Goal: Answer question/provide support

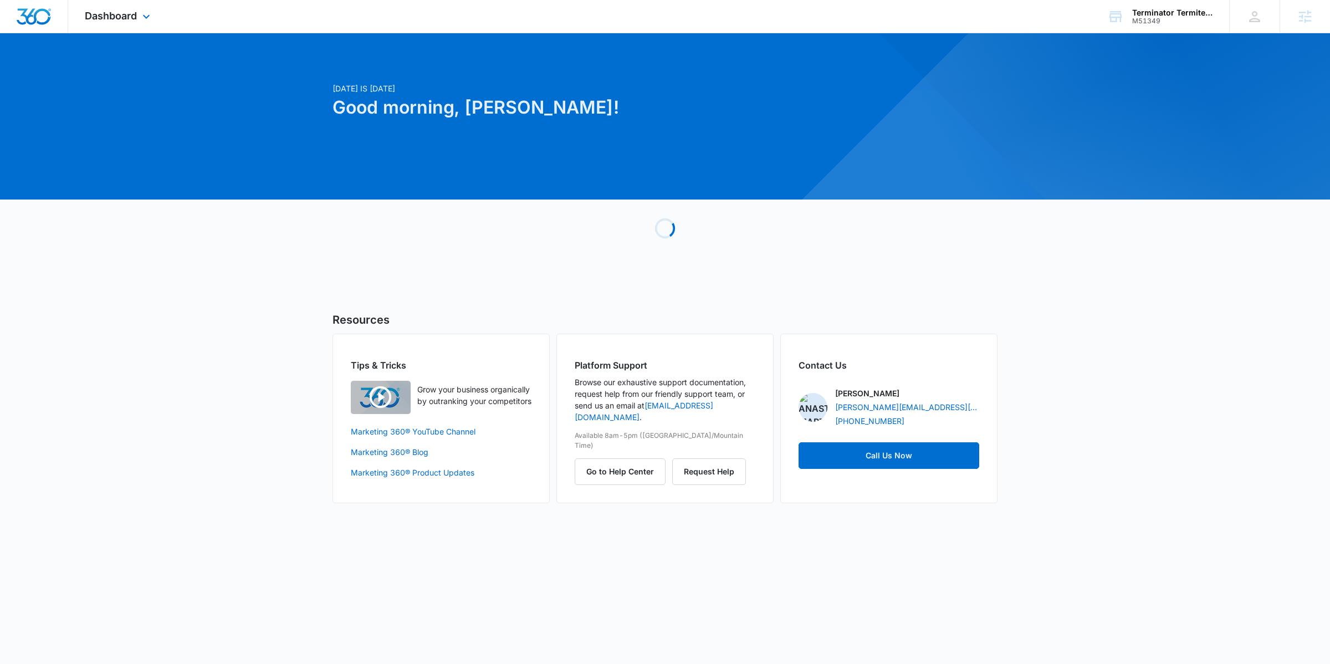
click at [107, 22] on div "Dashboard Apps Reputation Websites Forms CRM Email Social Payments POS Content …" at bounding box center [118, 16] width 101 height 33
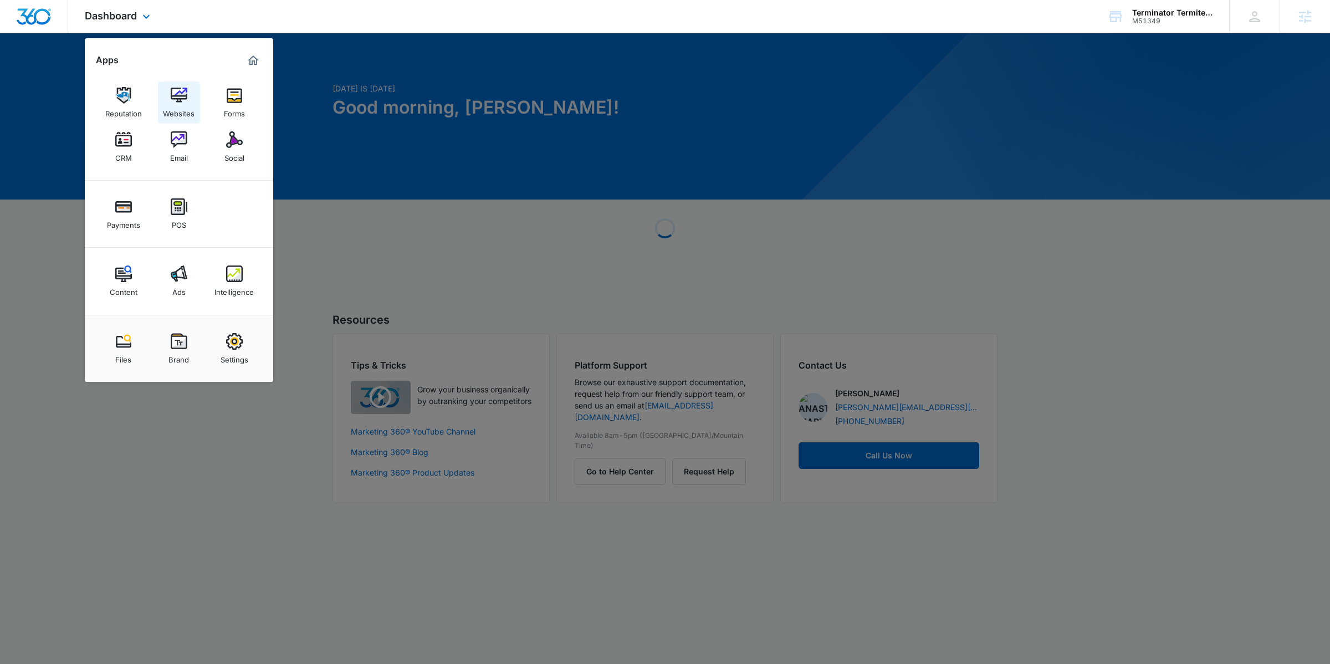
click at [175, 95] on img at bounding box center [179, 95] width 17 height 17
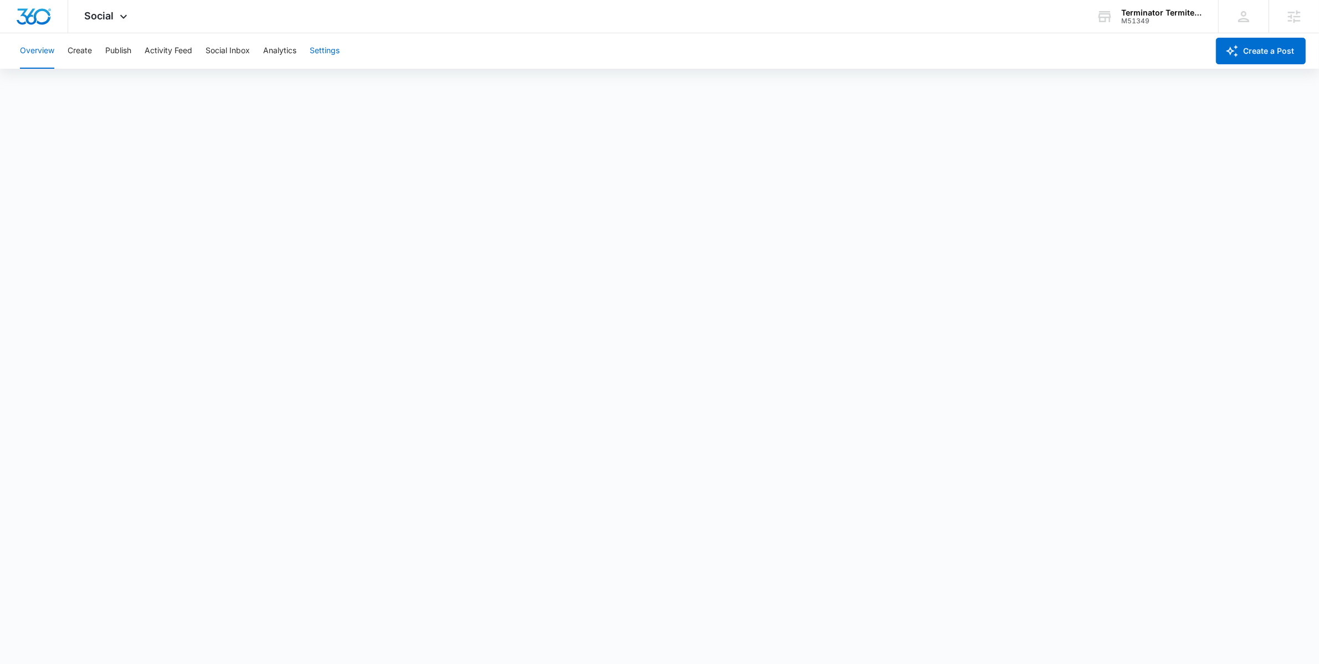
click at [321, 55] on button "Settings" at bounding box center [325, 50] width 30 height 35
click at [80, 57] on button "Create" at bounding box center [80, 50] width 24 height 35
click at [137, 44] on div "Overview Create Publish Activity Feed Social Inbox Analytics Settings" at bounding box center [610, 50] width 1195 height 35
click at [127, 45] on button "Publish" at bounding box center [118, 50] width 26 height 35
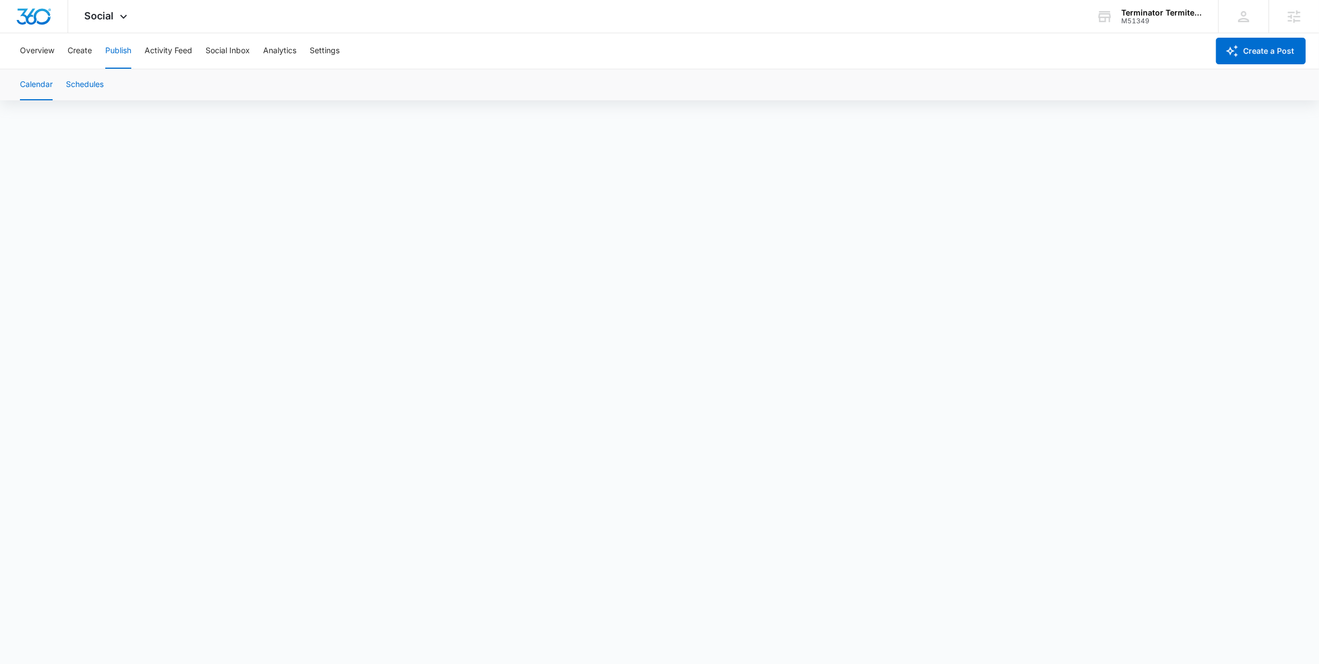
click at [78, 79] on button "Schedules" at bounding box center [85, 84] width 38 height 31
click at [24, 86] on button "Calendar" at bounding box center [36, 84] width 33 height 31
click at [78, 50] on button "Create" at bounding box center [80, 50] width 24 height 35
click at [121, 52] on button "Publish" at bounding box center [118, 50] width 26 height 35
click at [79, 53] on button "Create" at bounding box center [80, 50] width 24 height 35
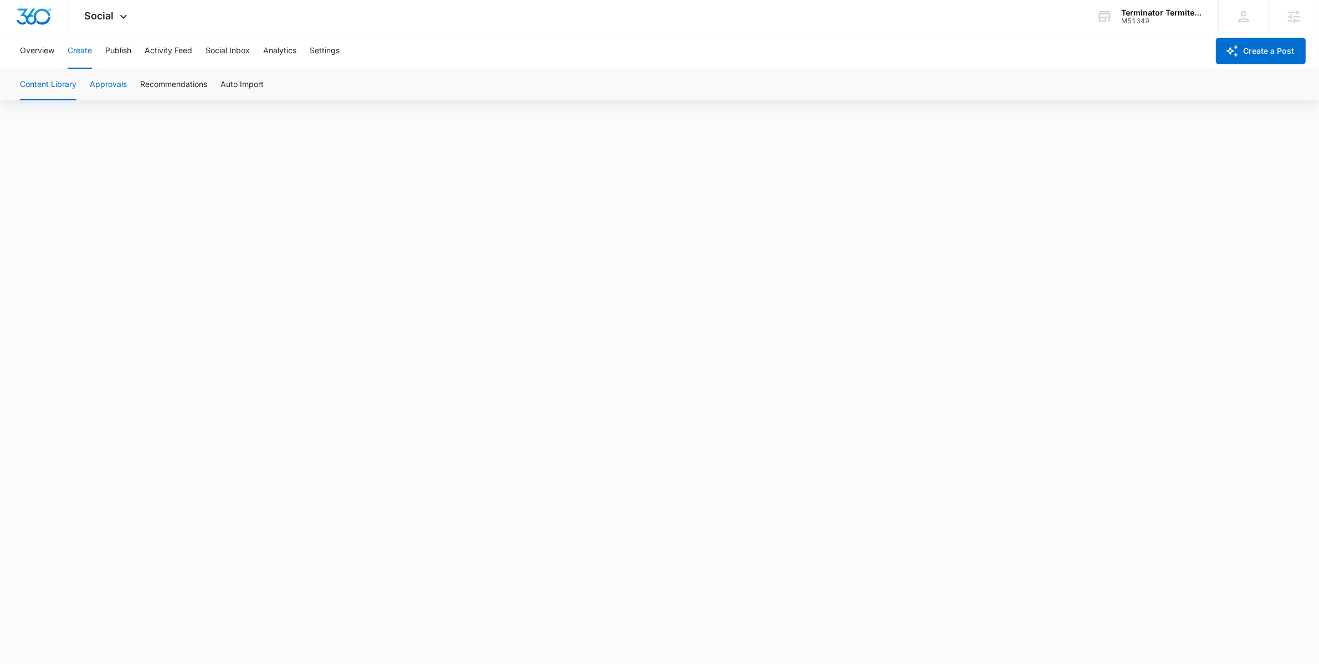
click at [109, 85] on button "Approvals" at bounding box center [108, 84] width 37 height 31
click at [65, 89] on button "Content Library" at bounding box center [48, 84] width 57 height 31
click at [126, 44] on button "Publish" at bounding box center [118, 50] width 26 height 35
click at [98, 94] on button "Schedules" at bounding box center [85, 84] width 38 height 31
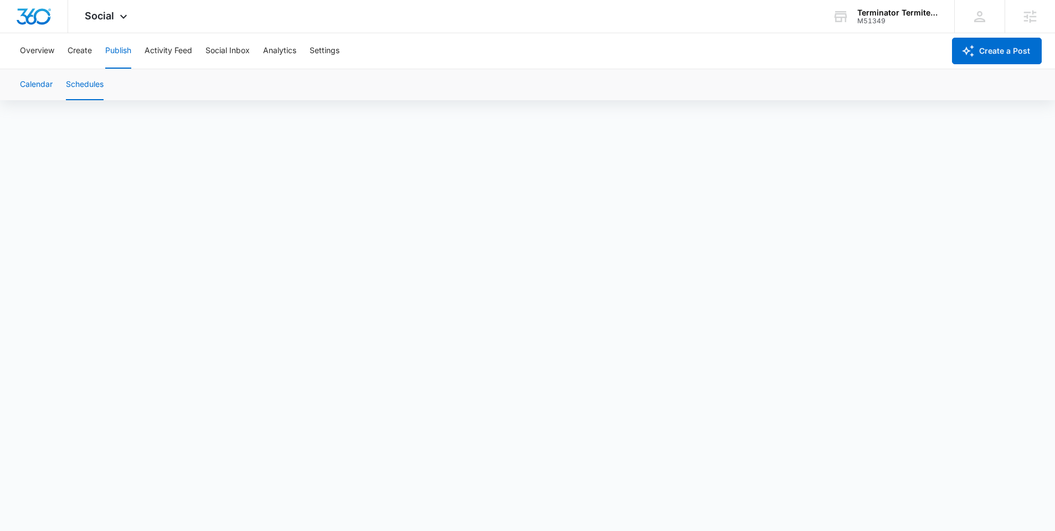
click at [33, 87] on button "Calendar" at bounding box center [36, 84] width 33 height 31
click at [75, 83] on button "Schedules" at bounding box center [85, 84] width 38 height 31
click at [33, 83] on button "Calendar" at bounding box center [36, 84] width 33 height 31
click at [74, 85] on button "Schedules" at bounding box center [85, 84] width 38 height 31
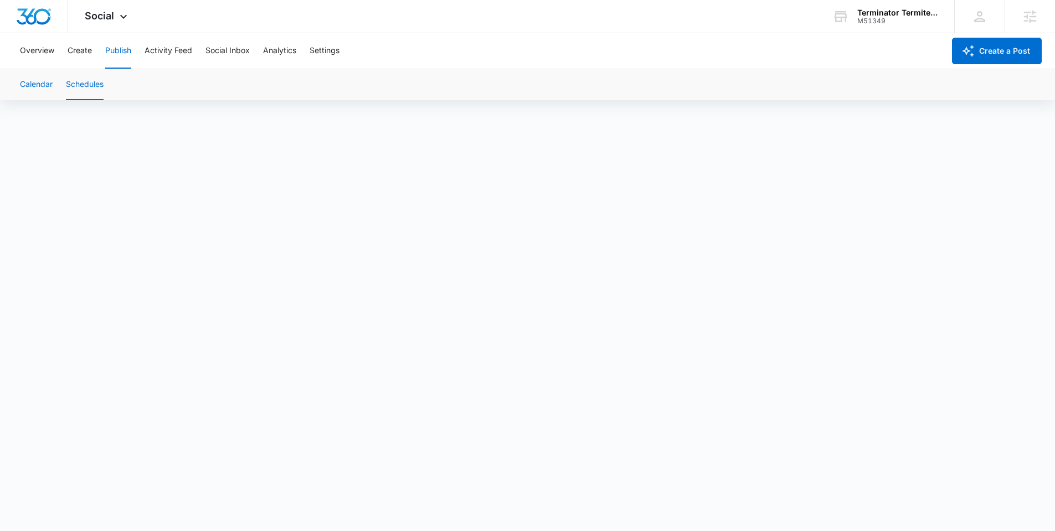
click at [44, 83] on button "Calendar" at bounding box center [36, 84] width 33 height 31
click at [79, 84] on button "Schedules" at bounding box center [85, 84] width 38 height 31
click at [82, 85] on button "Schedules" at bounding box center [85, 84] width 38 height 31
click at [88, 52] on button "Create" at bounding box center [80, 50] width 24 height 35
click at [118, 41] on button "Publish" at bounding box center [118, 50] width 26 height 35
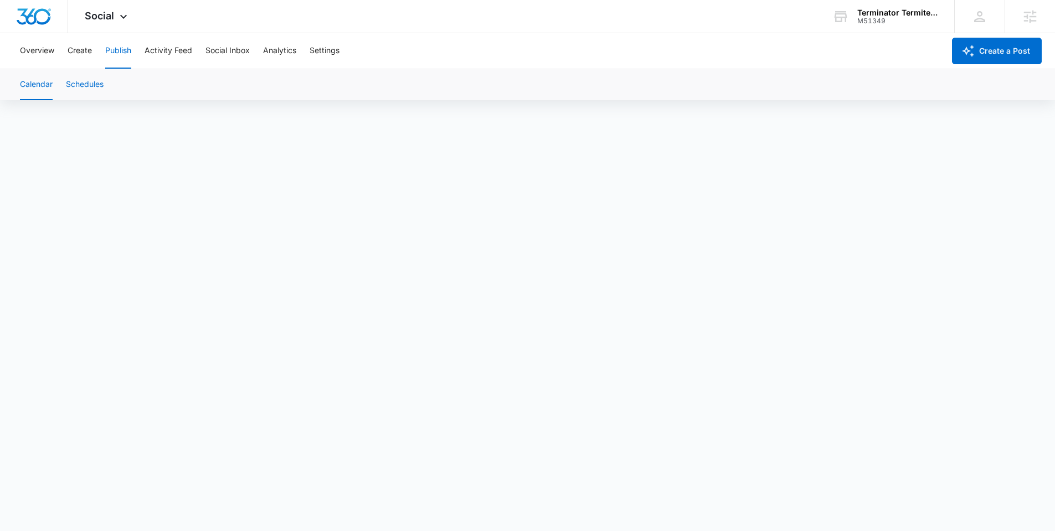
click at [91, 85] on button "Schedules" at bounding box center [85, 84] width 38 height 31
click at [316, 54] on button "Settings" at bounding box center [325, 50] width 30 height 35
click at [123, 55] on button "Publish" at bounding box center [118, 50] width 26 height 35
click at [85, 88] on button "Schedules" at bounding box center [85, 84] width 38 height 31
click at [293, 47] on button "Analytics" at bounding box center [279, 50] width 33 height 35
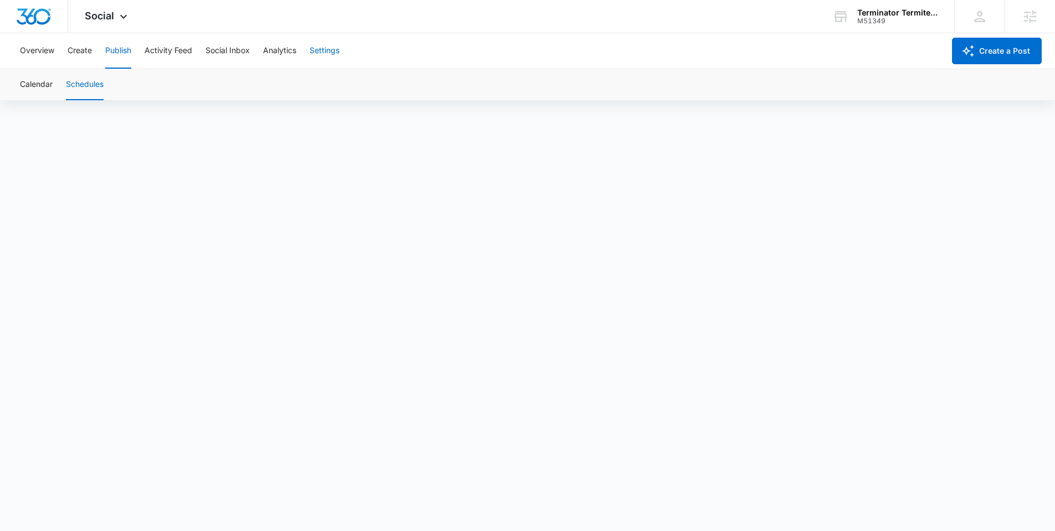
click at [337, 49] on button "Settings" at bounding box center [325, 50] width 30 height 35
click at [83, 60] on button "Create" at bounding box center [80, 50] width 24 height 35
click at [125, 50] on button "Publish" at bounding box center [118, 50] width 26 height 35
click at [36, 87] on button "Calendar" at bounding box center [36, 84] width 33 height 31
click at [88, 86] on button "Schedules" at bounding box center [85, 84] width 38 height 31
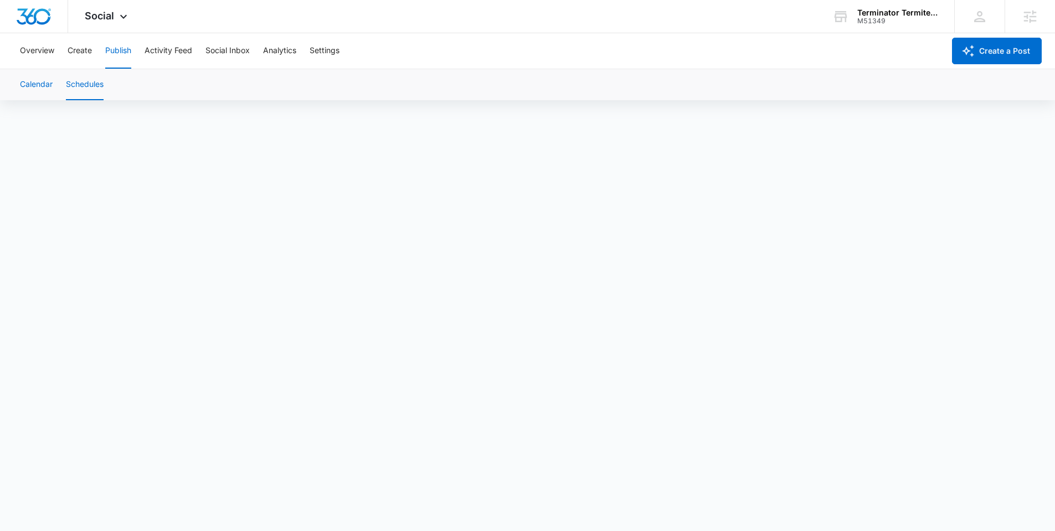
click at [29, 89] on button "Calendar" at bounding box center [36, 84] width 33 height 31
click at [75, 56] on button "Create" at bounding box center [80, 50] width 24 height 35
click at [117, 58] on button "Publish" at bounding box center [118, 50] width 26 height 35
click at [96, 91] on button "Schedules" at bounding box center [85, 84] width 38 height 31
click at [40, 89] on button "Calendar" at bounding box center [36, 84] width 33 height 31
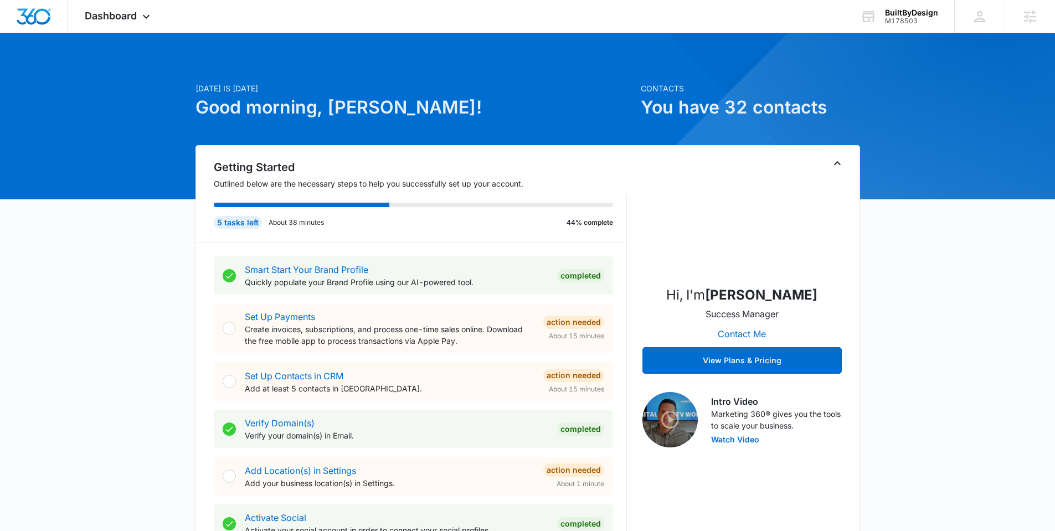
scroll to position [544, 0]
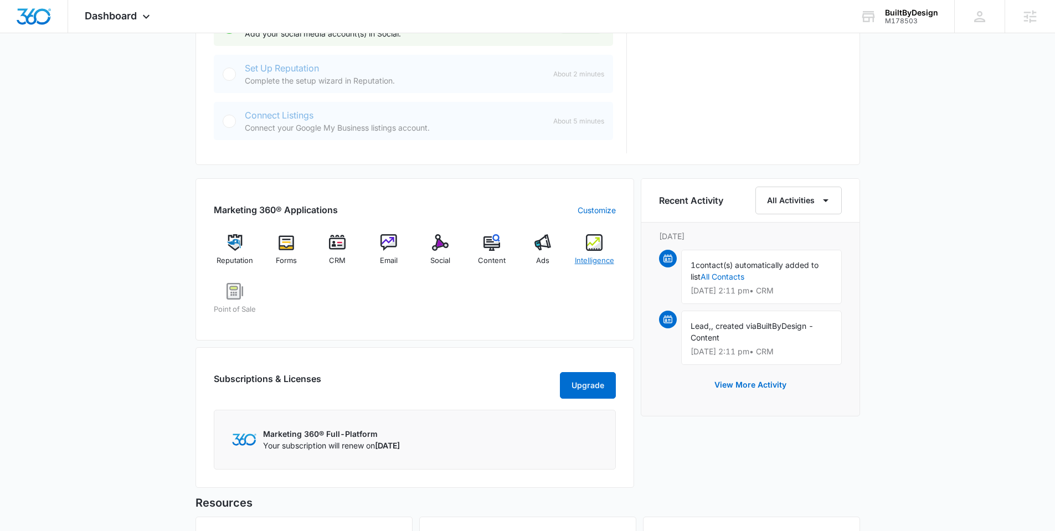
click at [590, 254] on div "Intelligence" at bounding box center [594, 254] width 43 height 40
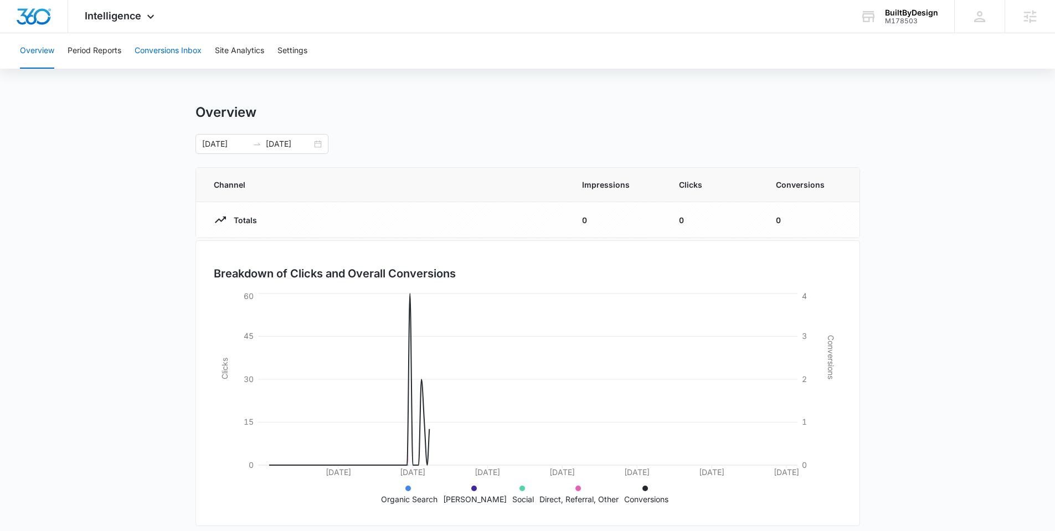
click at [138, 59] on button "Conversions Inbox" at bounding box center [168, 50] width 67 height 35
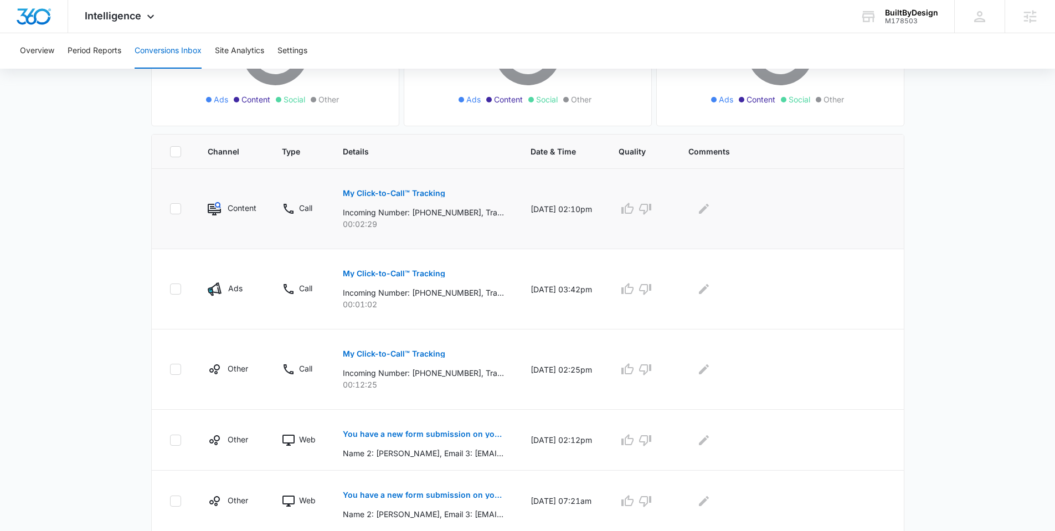
scroll to position [187, 0]
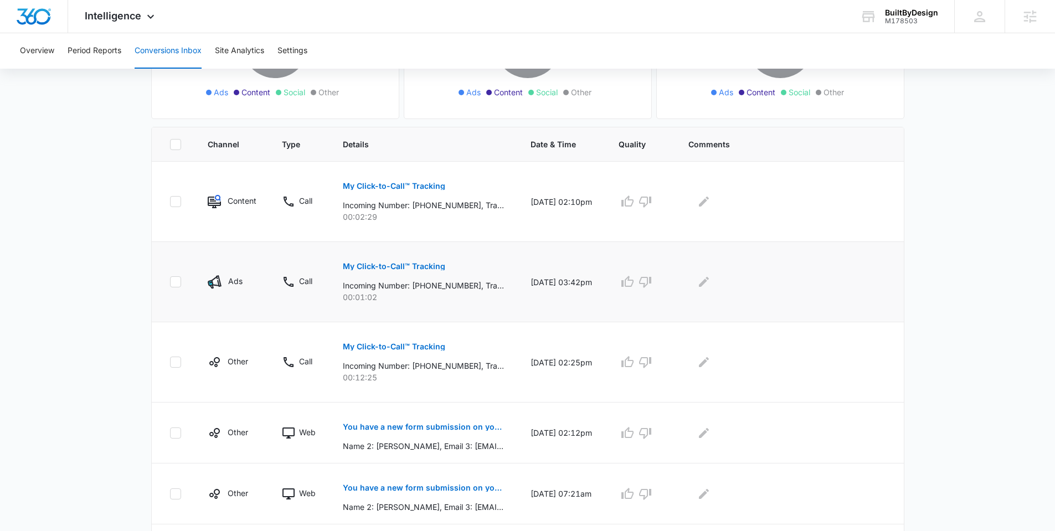
click at [385, 265] on p "My Click-to-Call™ Tracking" at bounding box center [394, 267] width 102 height 8
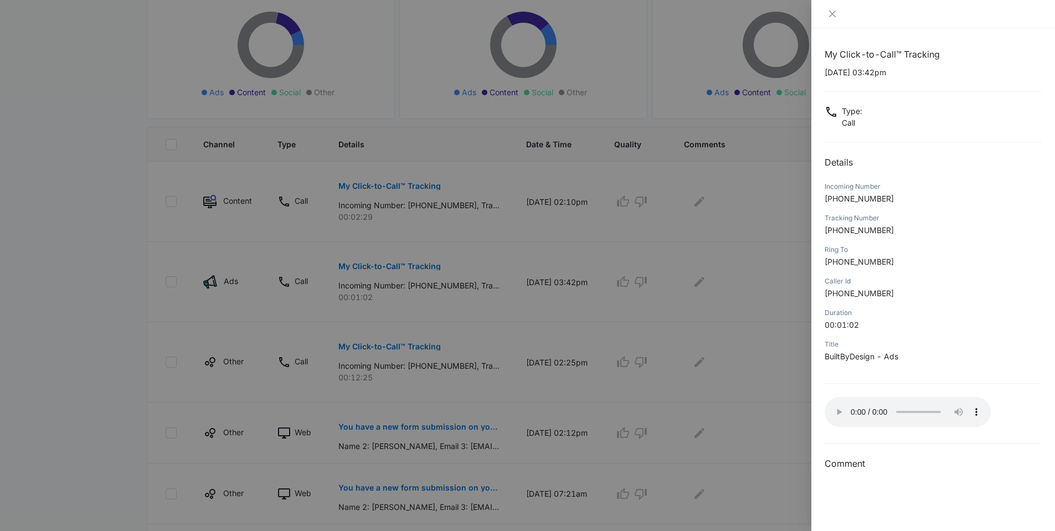
click at [110, 306] on div at bounding box center [527, 265] width 1055 height 531
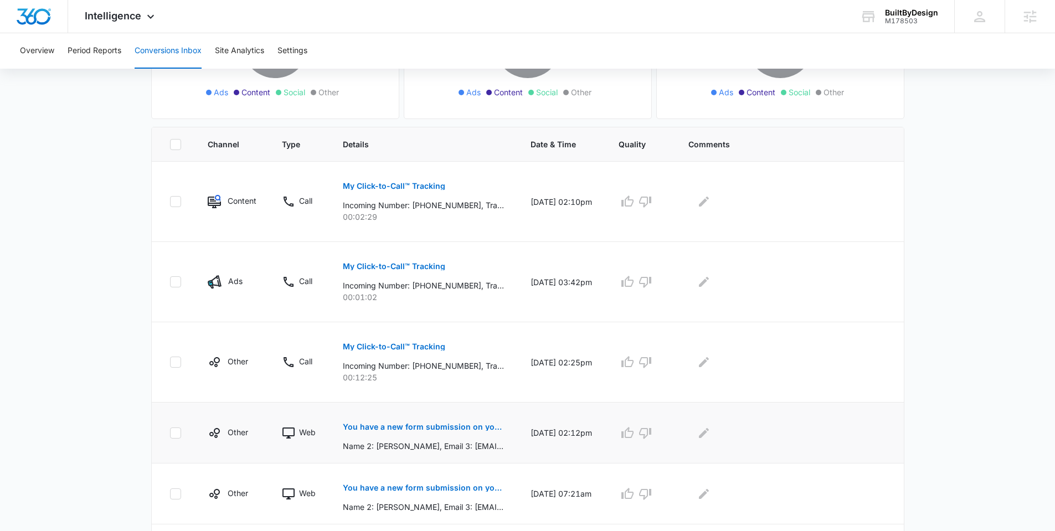
click at [386, 428] on p "You have a new form submission on your Webflow site!" at bounding box center [423, 427] width 161 height 8
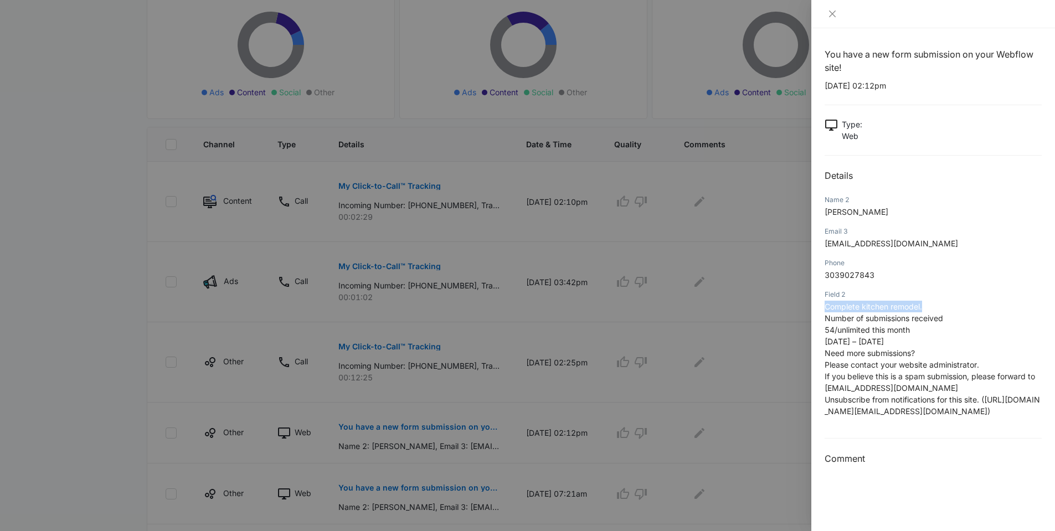
drag, startPoint x: 951, startPoint y: 307, endPoint x: 825, endPoint y: 309, distance: 126.3
click at [825, 309] on p "Complete kitchen remodel. Number of submissions received 54/unlimited this mont…" at bounding box center [933, 359] width 217 height 116
copy span "Complete kitchen remodel."
click at [117, 377] on div at bounding box center [527, 265] width 1055 height 531
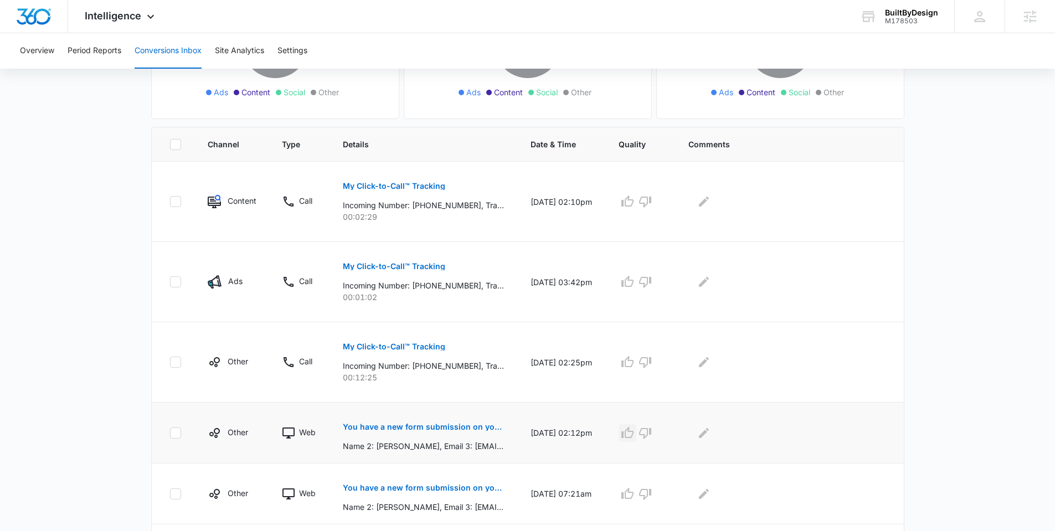
click at [630, 434] on icon "button" at bounding box center [627, 433] width 13 height 13
click at [709, 434] on icon "Edit Comments" at bounding box center [704, 433] width 13 height 13
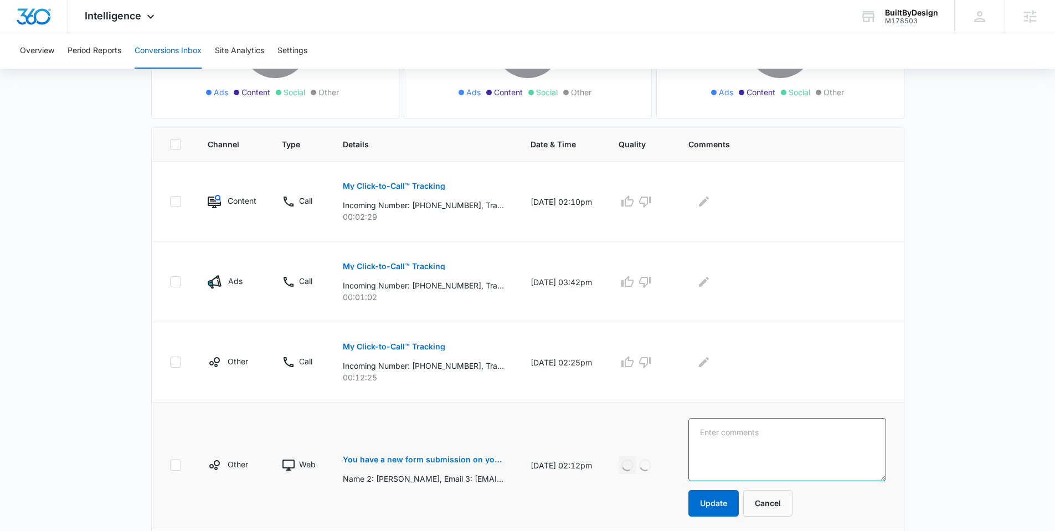
click at [735, 443] on textarea at bounding box center [788, 449] width 198 height 63
paste textarea "Complete kitchen remodel."
type textarea "Complete kitchen remodel."
click at [718, 497] on button "Update" at bounding box center [714, 503] width 50 height 27
drag, startPoint x: 645, startPoint y: 285, endPoint x: 674, endPoint y: 285, distance: 29.4
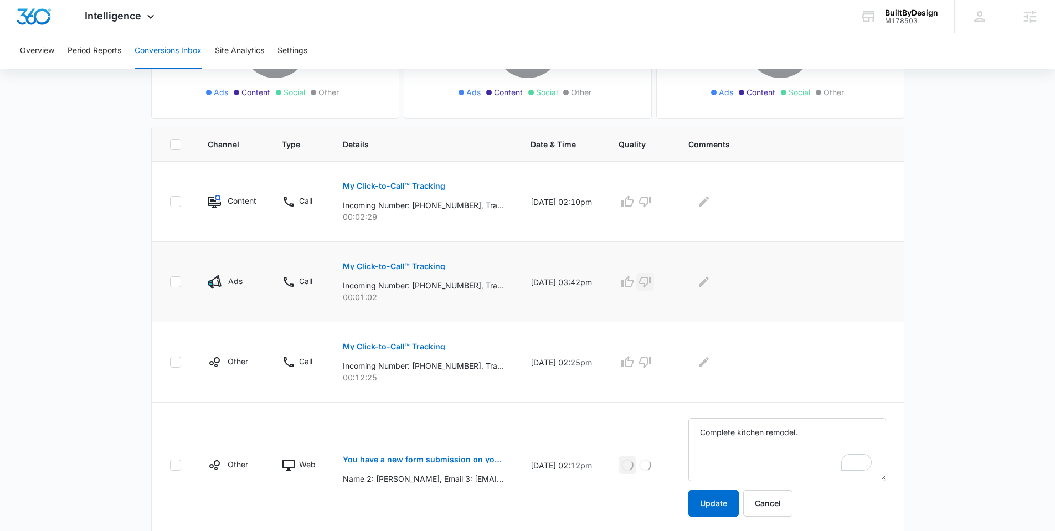
click at [645, 285] on icon "button" at bounding box center [645, 281] width 13 height 13
click at [716, 286] on div at bounding box center [788, 282] width 198 height 18
click at [708, 286] on icon "Edit Comments" at bounding box center [704, 281] width 13 height 13
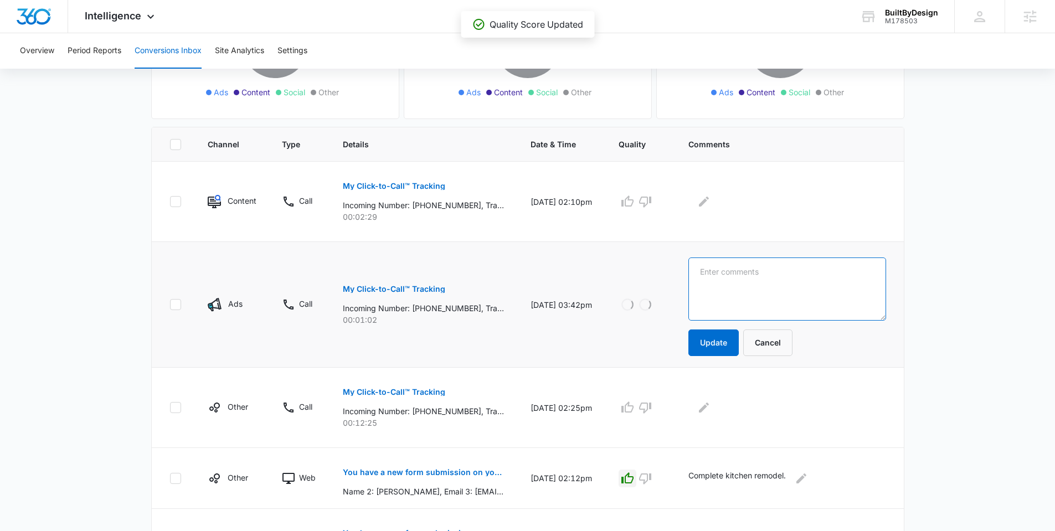
click at [706, 282] on textarea at bounding box center [788, 289] width 198 height 63
type textarea "wrong number"
click at [726, 340] on button "Update" at bounding box center [714, 343] width 50 height 27
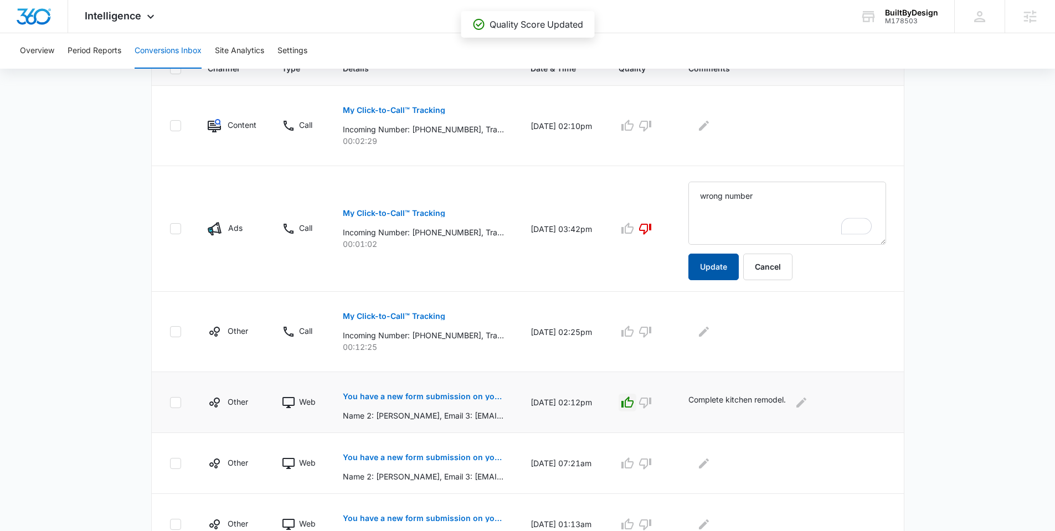
scroll to position [264, 0]
click at [407, 96] on button "My Click-to-Call™ Tracking" at bounding box center [394, 109] width 102 height 27
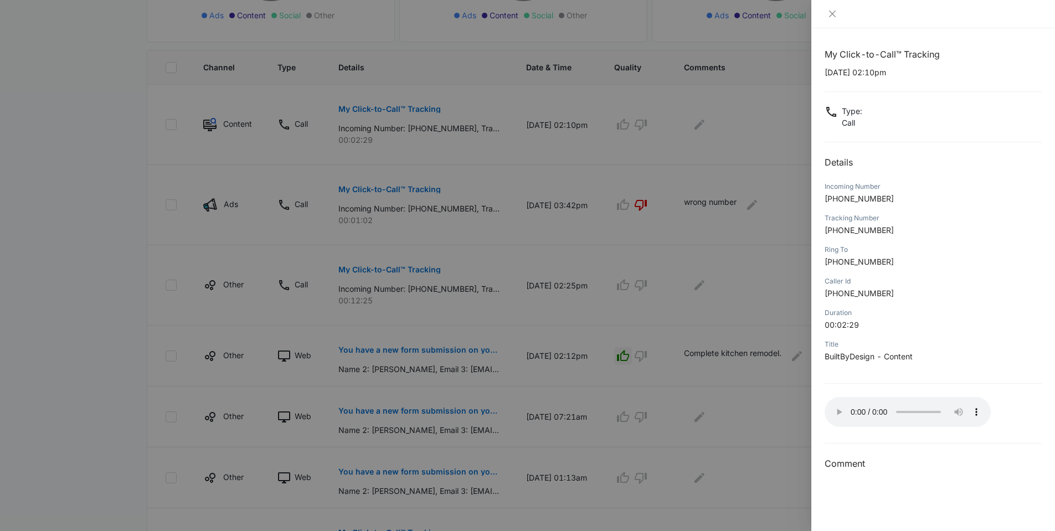
click at [138, 266] on div at bounding box center [527, 265] width 1055 height 531
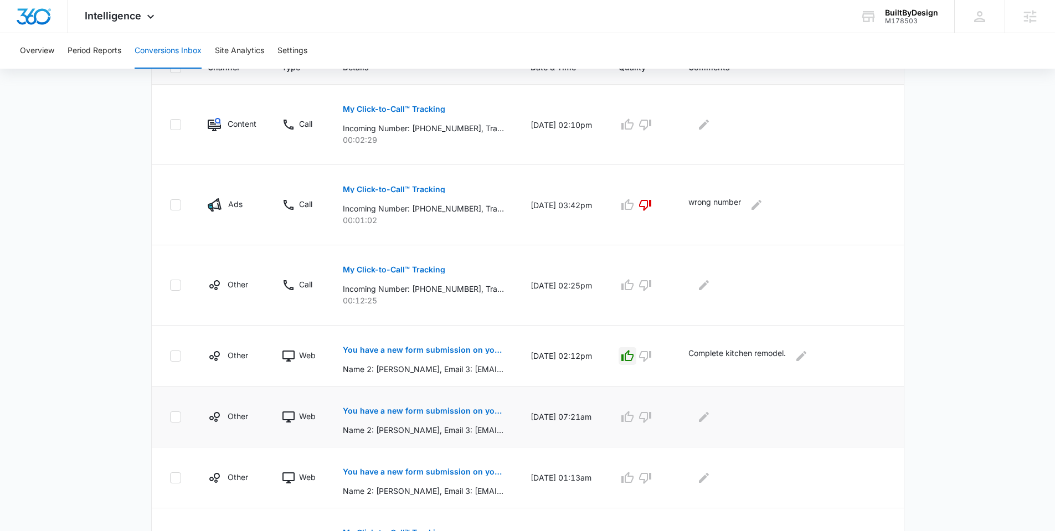
click at [431, 412] on p "You have a new form submission on your Webflow site!" at bounding box center [423, 411] width 161 height 8
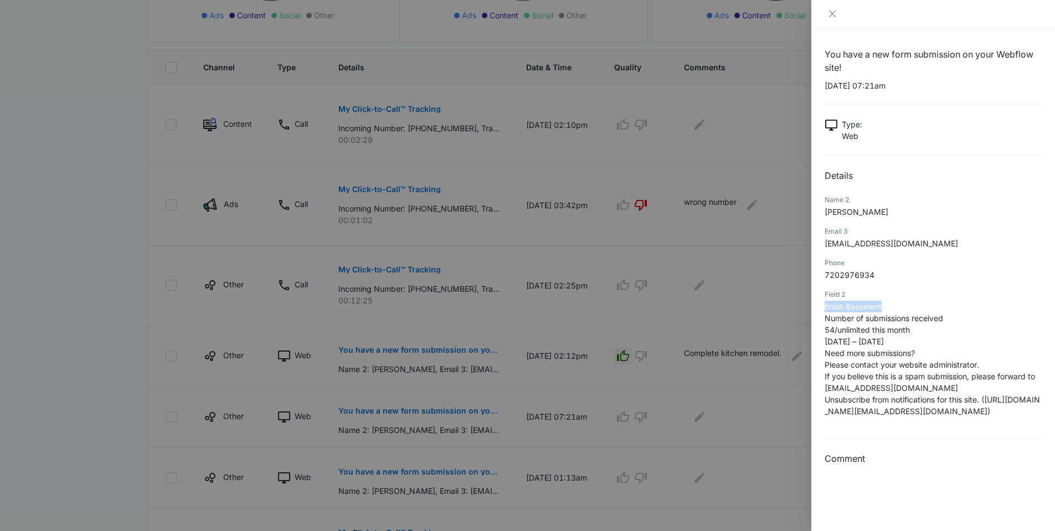
drag, startPoint x: 906, startPoint y: 308, endPoint x: 818, endPoint y: 306, distance: 88.7
click at [818, 306] on div "You have a new form submission on your Webflow site! 09/01/2025 at 07:21am Type…" at bounding box center [934, 279] width 244 height 503
copy span "finish Basement"
click at [96, 443] on div at bounding box center [527, 265] width 1055 height 531
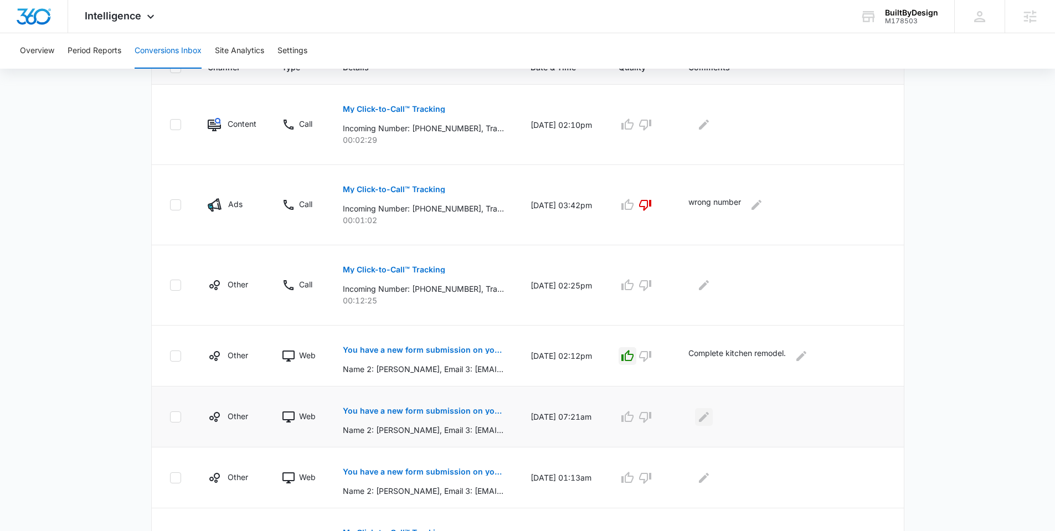
click at [696, 417] on div at bounding box center [788, 417] width 198 height 18
click at [713, 420] on button "Edit Comments" at bounding box center [704, 417] width 18 height 18
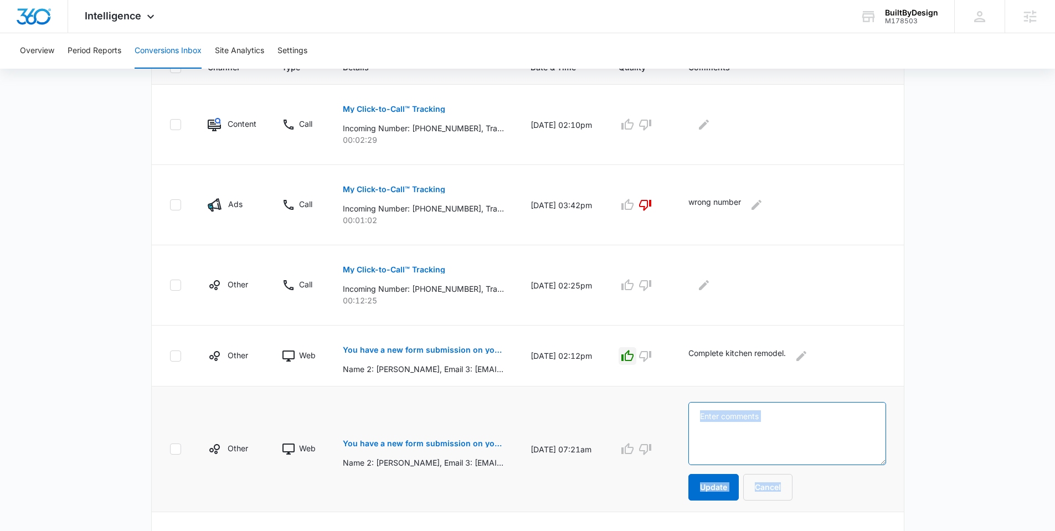
click at [758, 422] on textarea at bounding box center [788, 433] width 198 height 63
paste textarea "finish Basement"
type textarea "finish Basement"
click at [727, 483] on button "Update" at bounding box center [714, 487] width 50 height 27
click at [633, 452] on icon "button" at bounding box center [628, 448] width 12 height 11
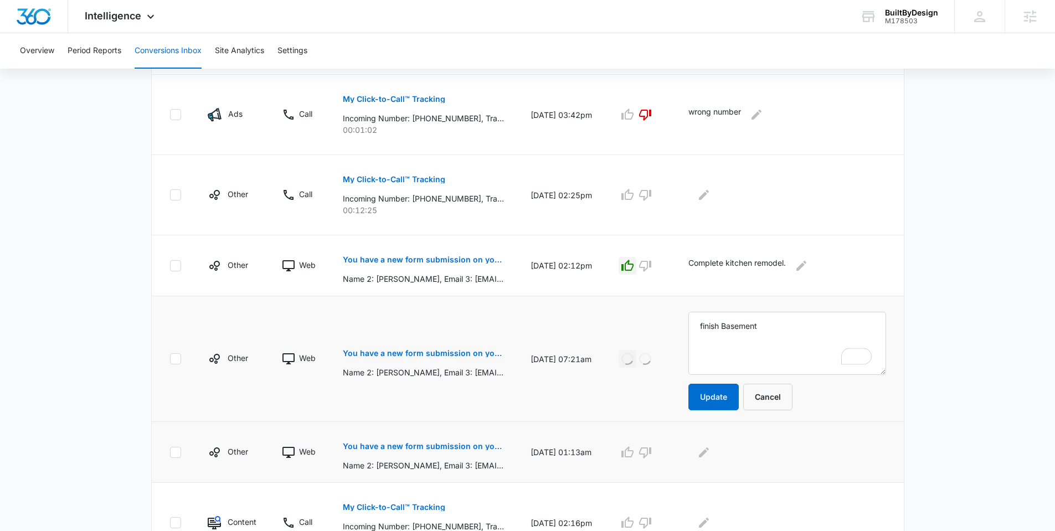
scroll to position [356, 0]
click at [430, 447] on p "You have a new form submission on your Webflow site!" at bounding box center [423, 446] width 161 height 8
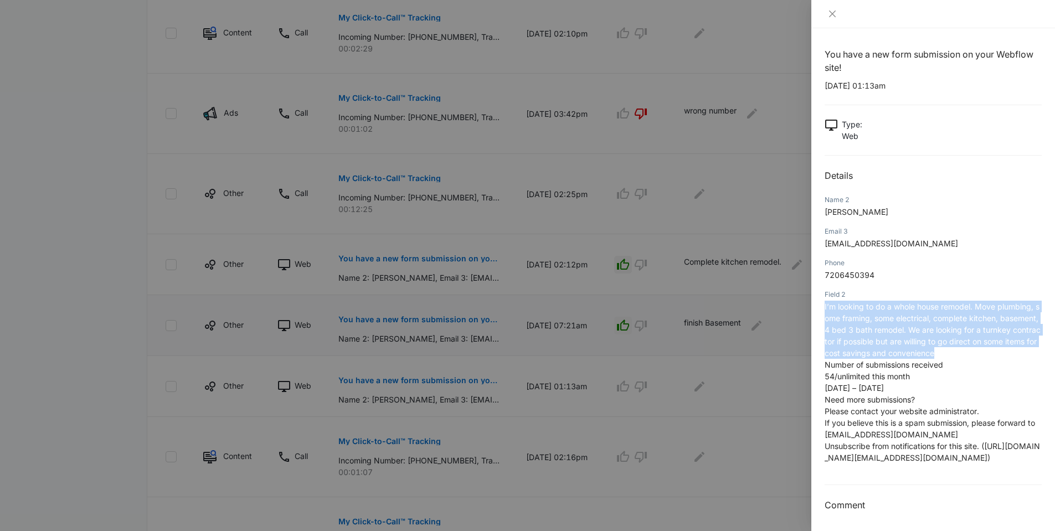
drag, startPoint x: 946, startPoint y: 354, endPoint x: 823, endPoint y: 309, distance: 130.4
click at [823, 309] on div "You have a new form submission on your Webflow site! 08/31/2025 at 01:13am Type…" at bounding box center [934, 279] width 244 height 503
copy span "I’m looking to do a whole house remodel. Move plumbing, some framing, some elec…"
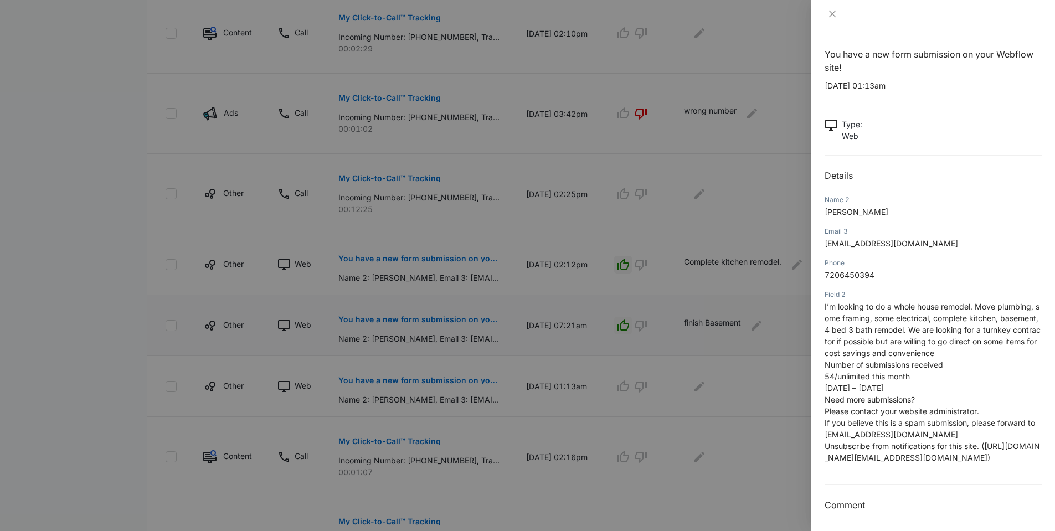
click at [746, 398] on div at bounding box center [527, 265] width 1055 height 531
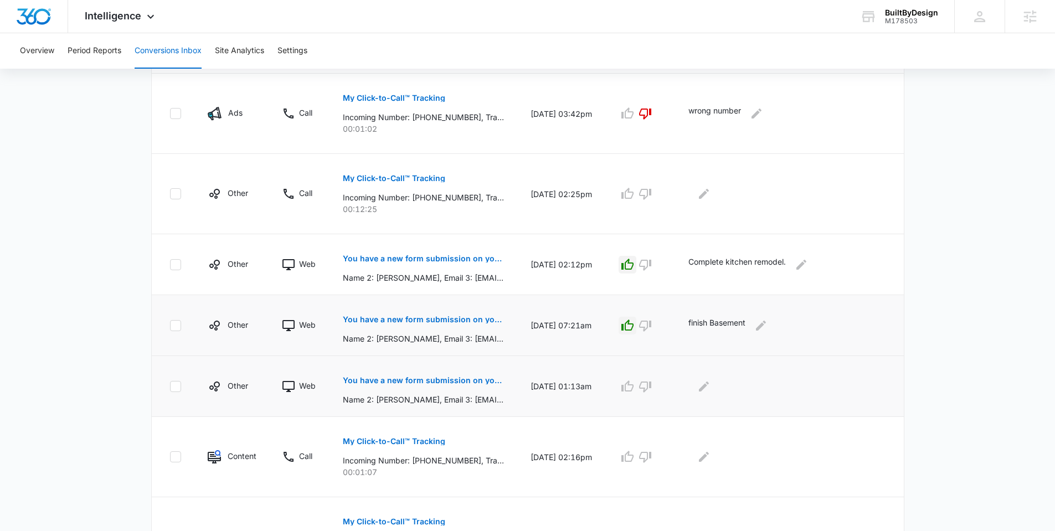
click at [618, 385] on td at bounding box center [641, 386] width 70 height 61
click at [624, 387] on icon "button" at bounding box center [628, 386] width 12 height 11
click at [706, 385] on icon "Edit Comments" at bounding box center [704, 386] width 10 height 10
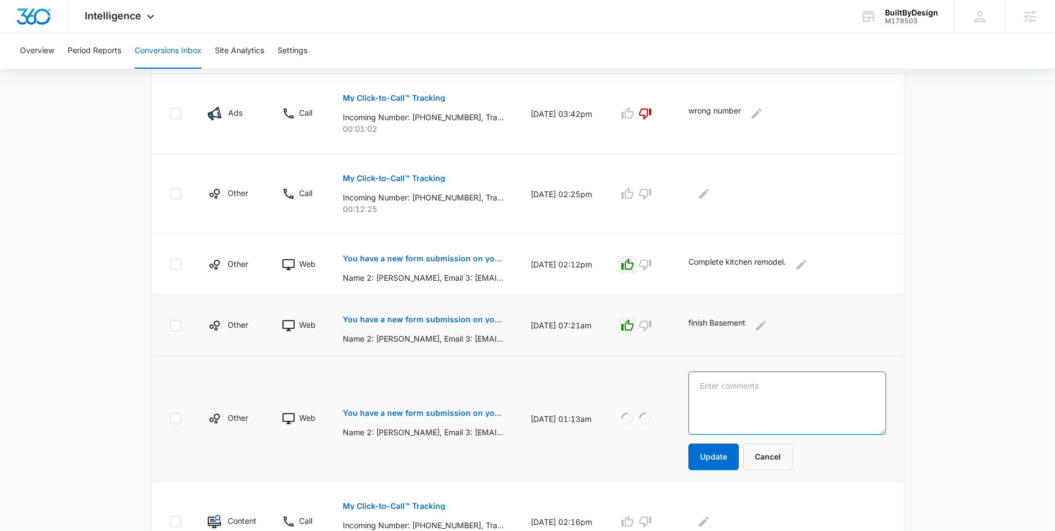
click at [723, 392] on textarea at bounding box center [788, 403] width 198 height 63
paste textarea "I’m looking to do a whole house remodel. Move plumbing, some framing, some elec…"
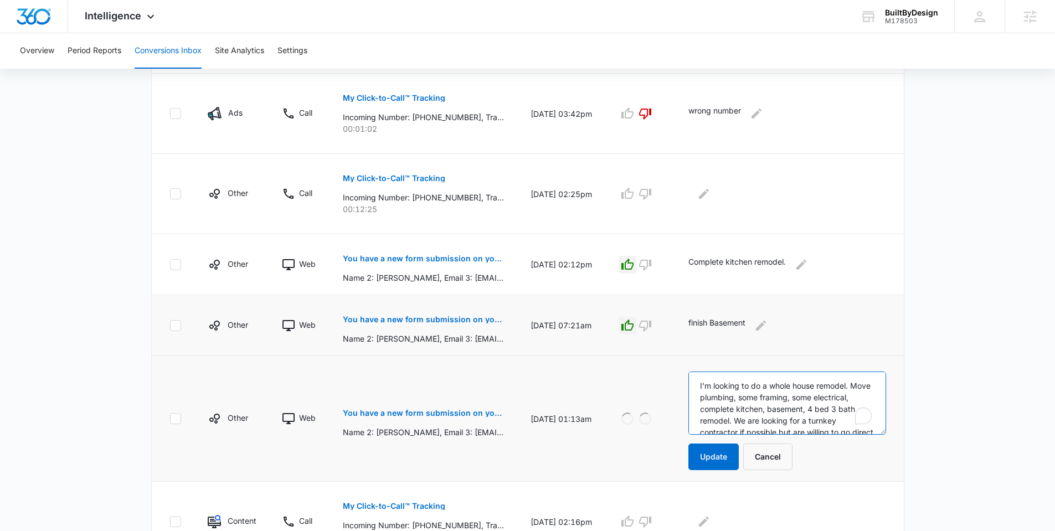
scroll to position [26, 0]
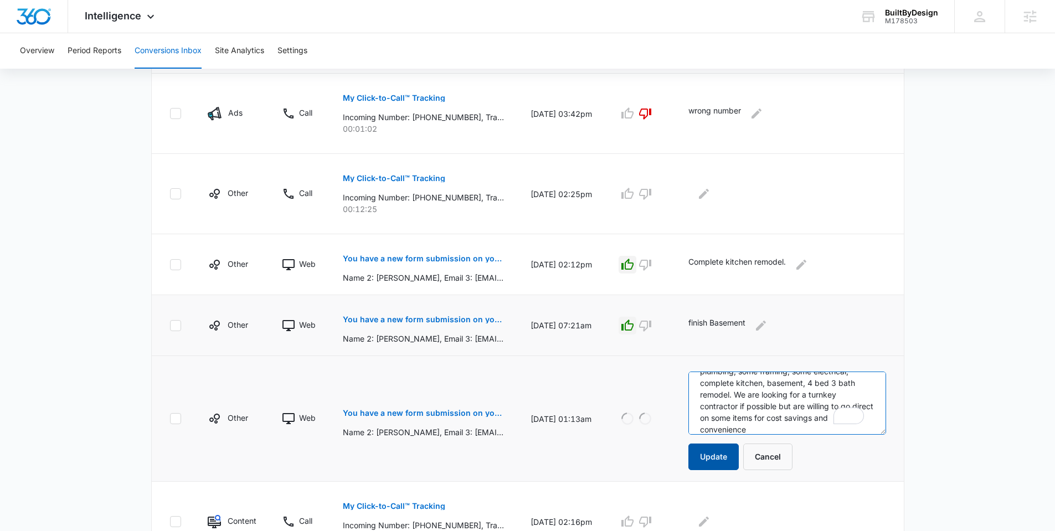
type textarea "I’m looking to do a whole house remodel. Move plumbing, some framing, some elec…"
click at [726, 467] on button "Update" at bounding box center [714, 457] width 50 height 27
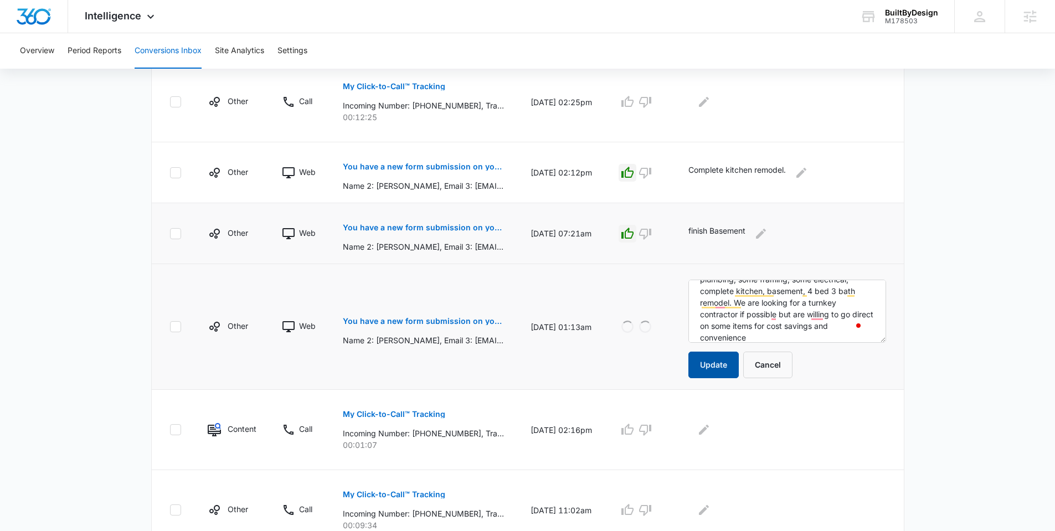
click at [708, 367] on button "Update" at bounding box center [714, 365] width 50 height 27
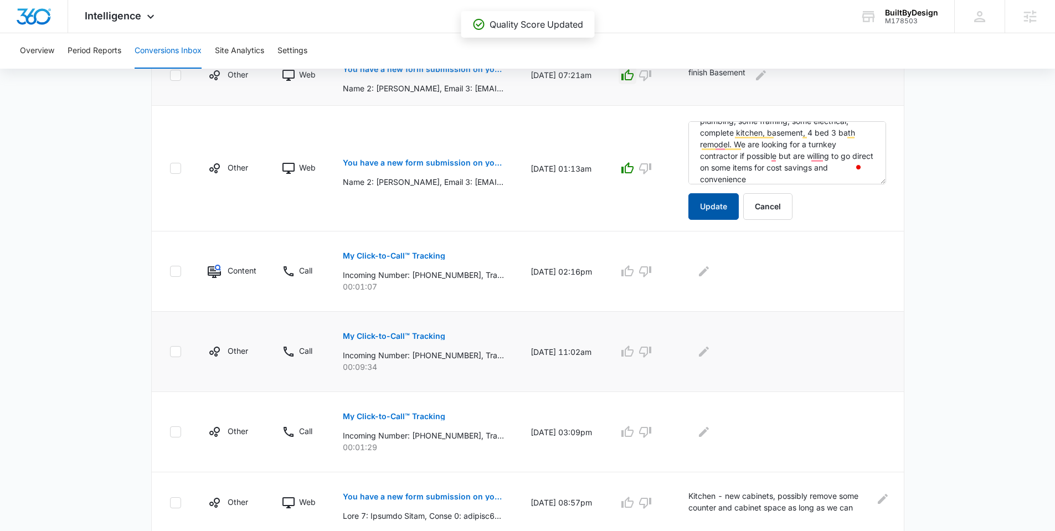
scroll to position [578, 0]
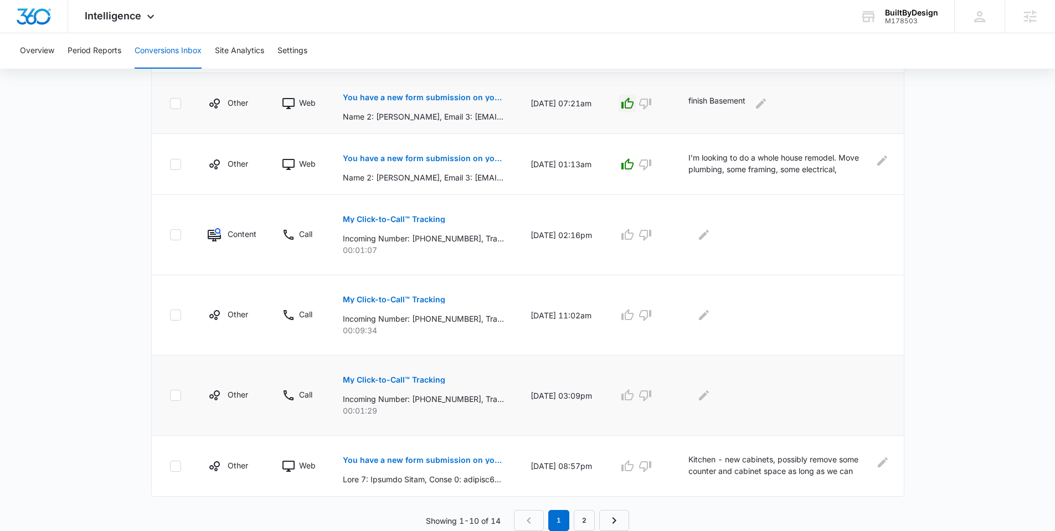
click at [411, 383] on button "My Click-to-Call™ Tracking" at bounding box center [394, 380] width 102 height 27
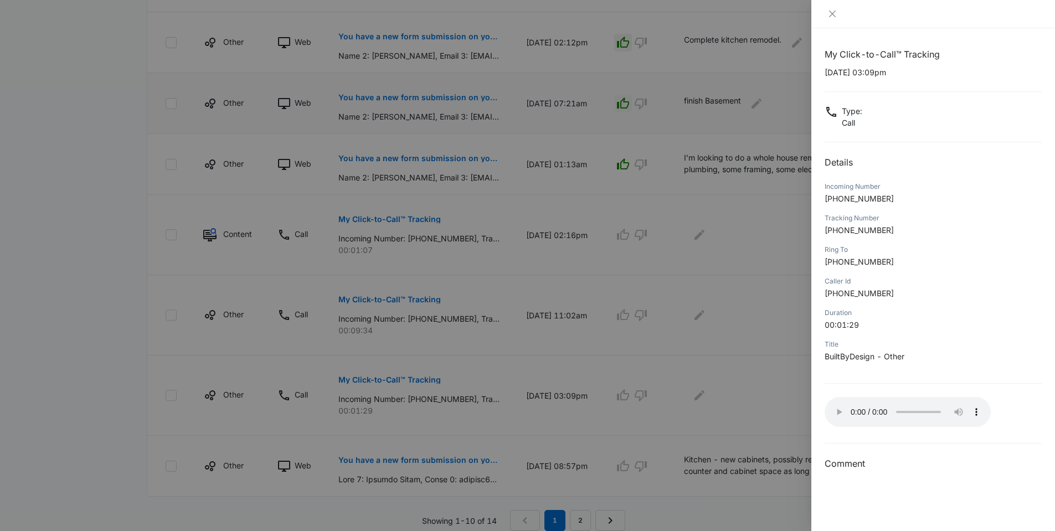
click at [124, 335] on div at bounding box center [527, 265] width 1055 height 531
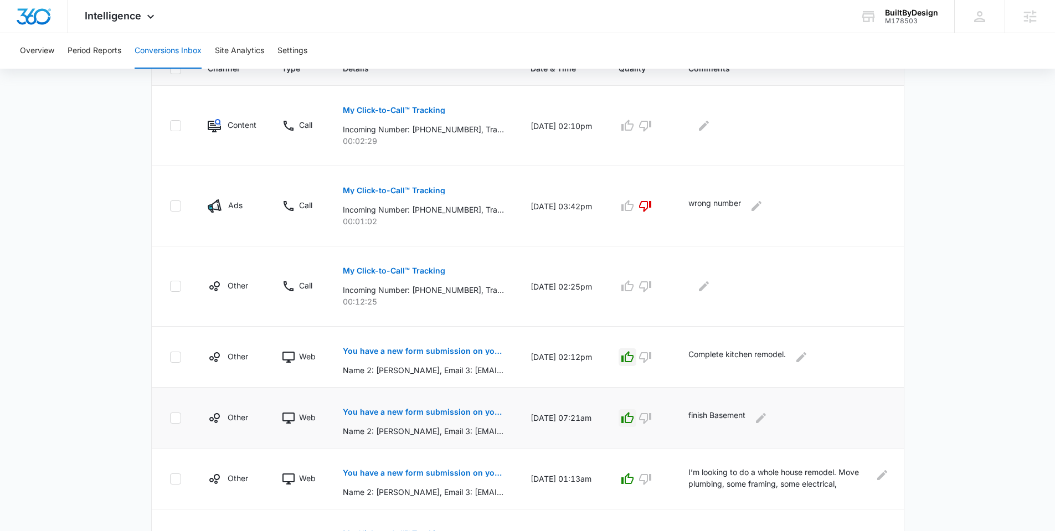
scroll to position [255, 0]
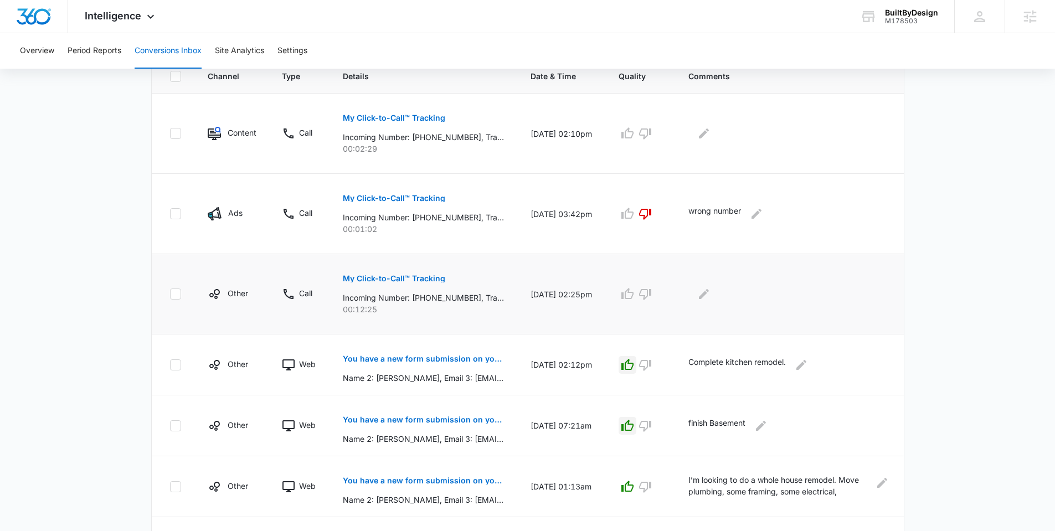
click at [393, 285] on button "My Click-to-Call™ Tracking" at bounding box center [394, 278] width 102 height 27
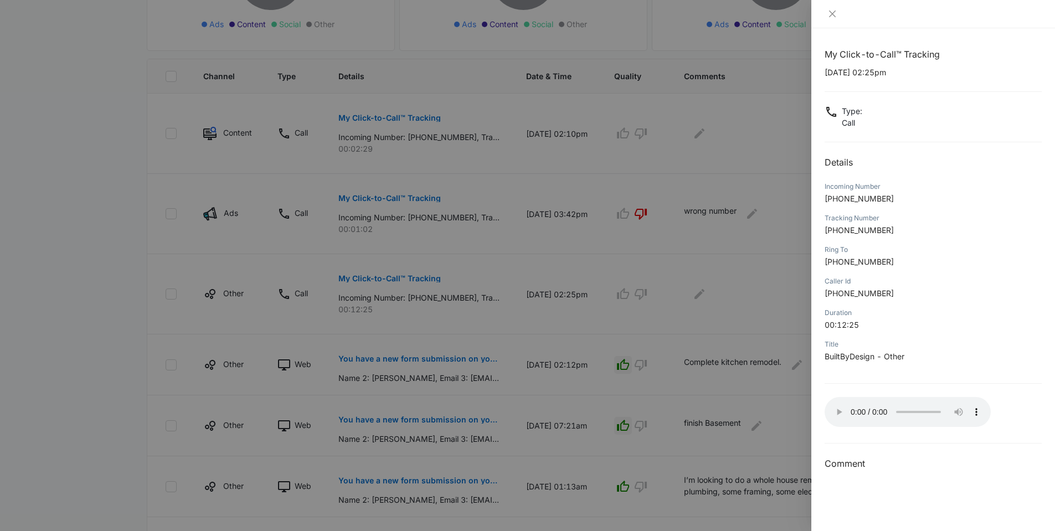
click at [118, 395] on div at bounding box center [527, 265] width 1055 height 531
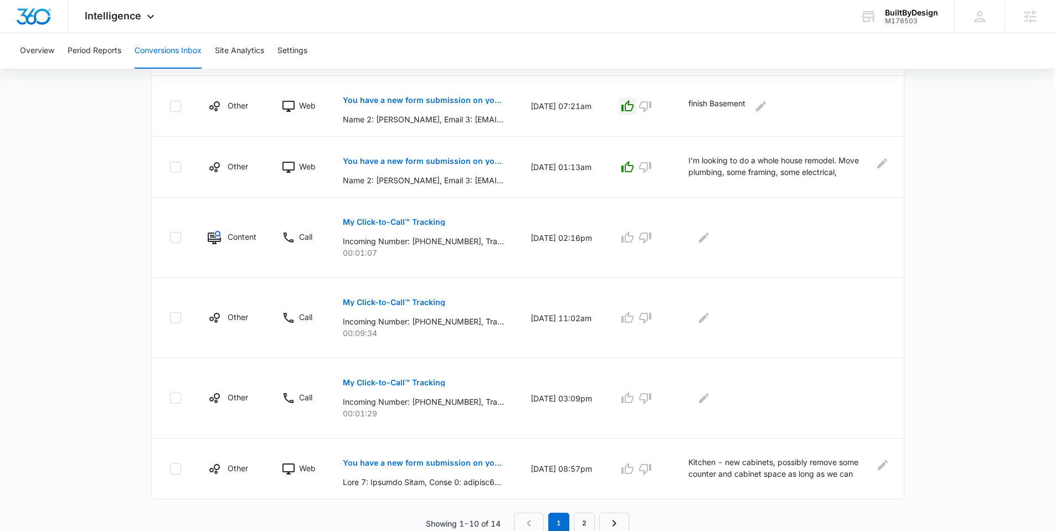
scroll to position [578, 0]
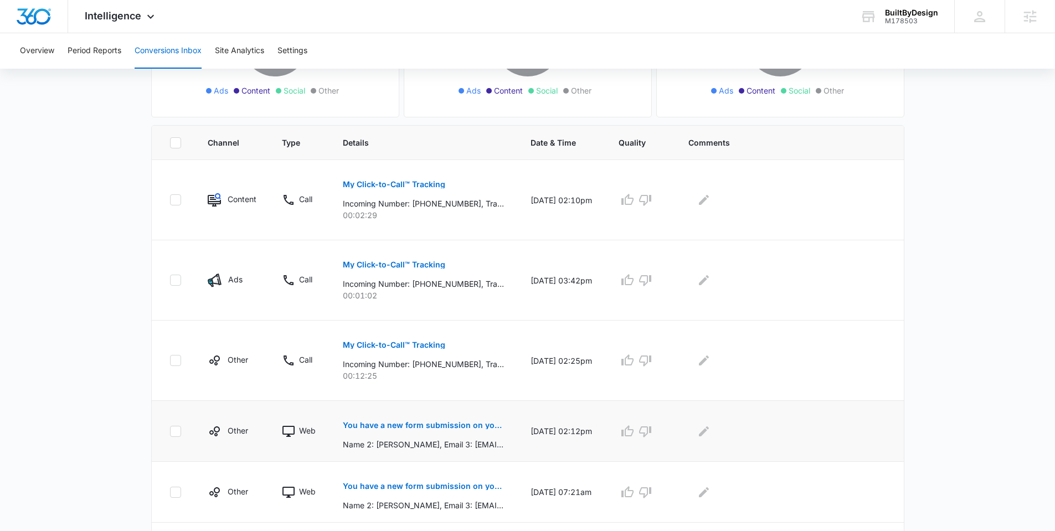
scroll to position [182, 0]
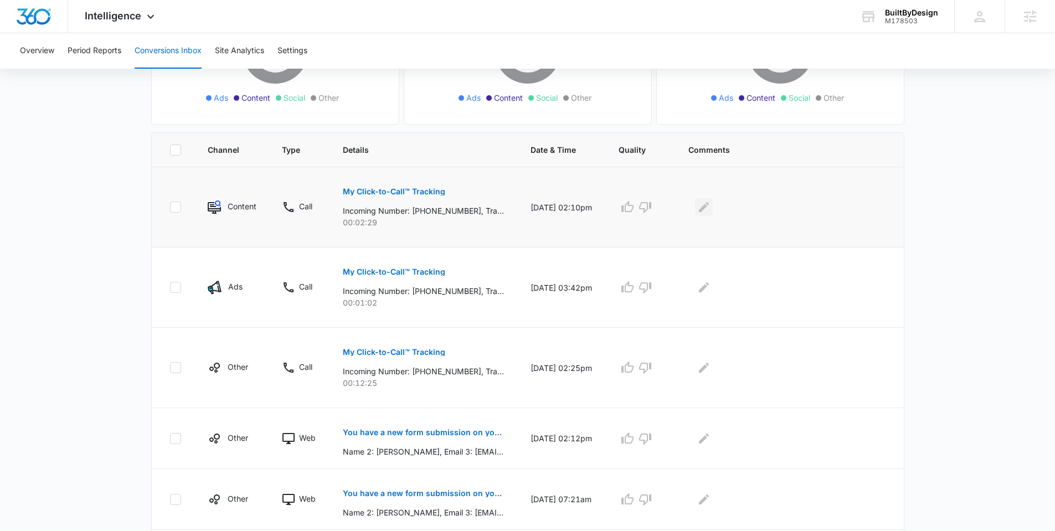
click at [713, 205] on button "Edit Comments" at bounding box center [704, 207] width 18 height 18
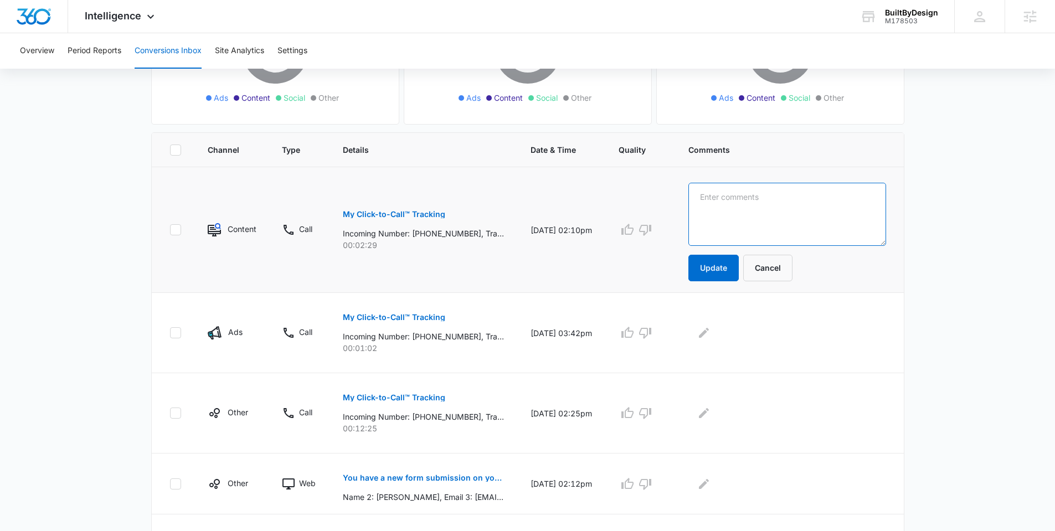
click at [729, 209] on textarea at bounding box center [788, 214] width 198 height 63
click at [754, 223] on textarea "To enrich screen reader interactions, please activate Accessibility in Grammarl…" at bounding box center [788, 214] width 198 height 63
type textarea "looking for different robert"
click at [719, 263] on button "Update" at bounding box center [714, 268] width 50 height 27
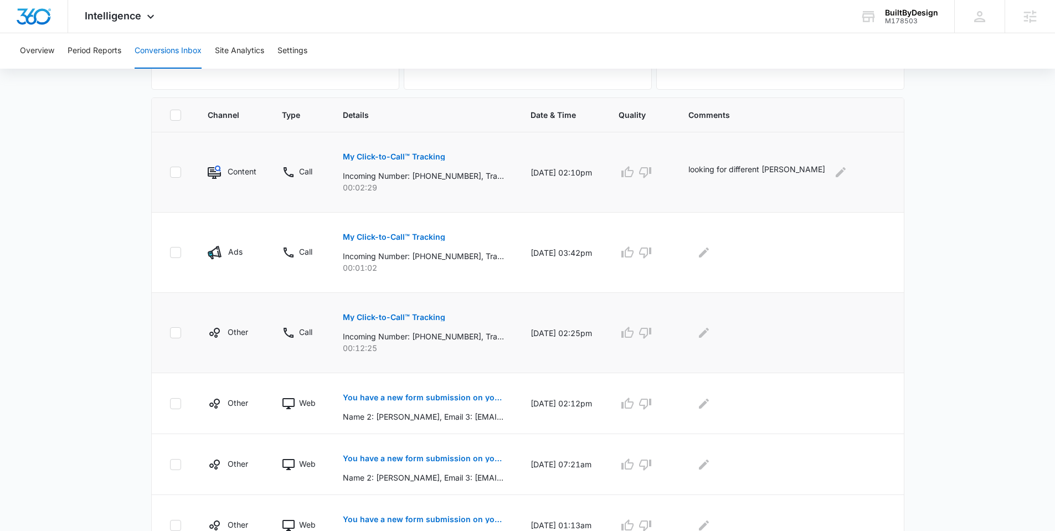
scroll to position [218, 0]
click at [705, 336] on icon "Edit Comments" at bounding box center [704, 331] width 13 height 13
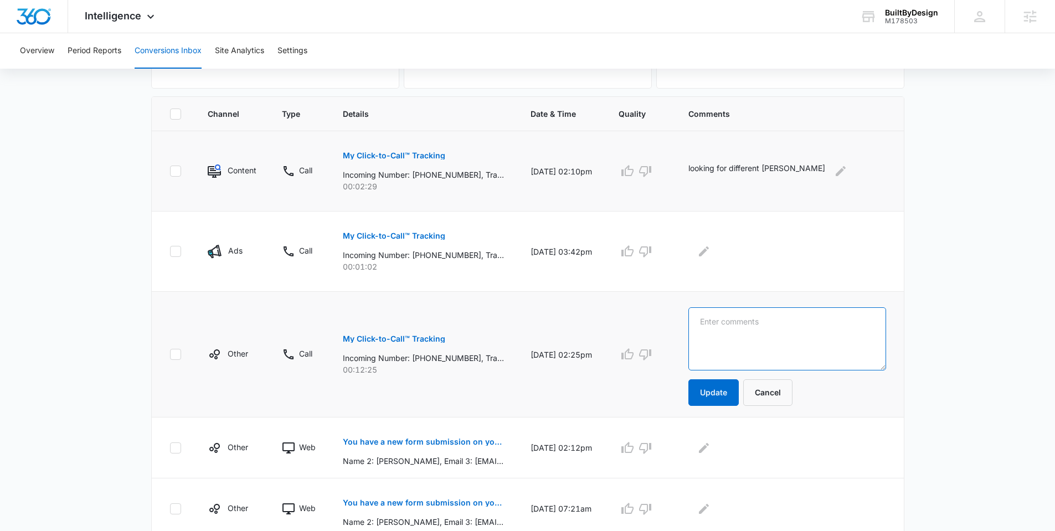
click at [736, 346] on textarea at bounding box center [788, 338] width 198 height 63
type textarea "m"
type textarea "new kitchen - looking for process. arvada. 1970s home"
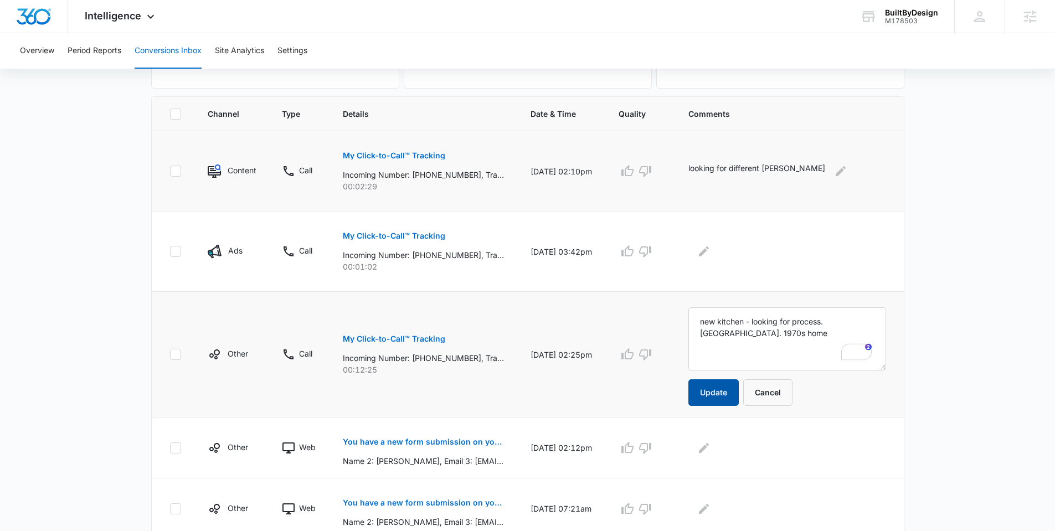
click at [709, 395] on button "Update" at bounding box center [714, 393] width 50 height 27
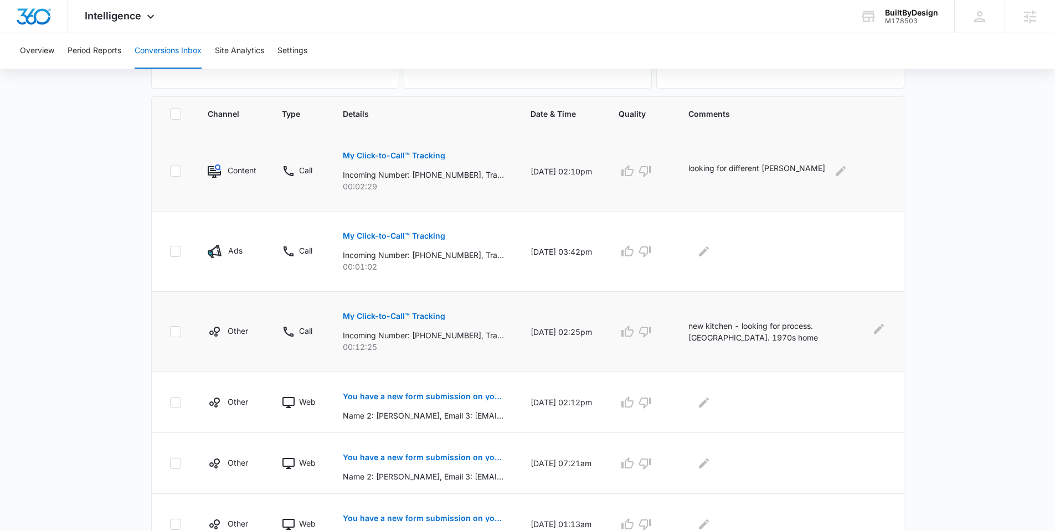
click at [869, 336] on div "new kitchen - looking for process. arvada. 1970s home" at bounding box center [788, 331] width 198 height 23
click at [873, 331] on button "Edit Comments" at bounding box center [880, 329] width 14 height 18
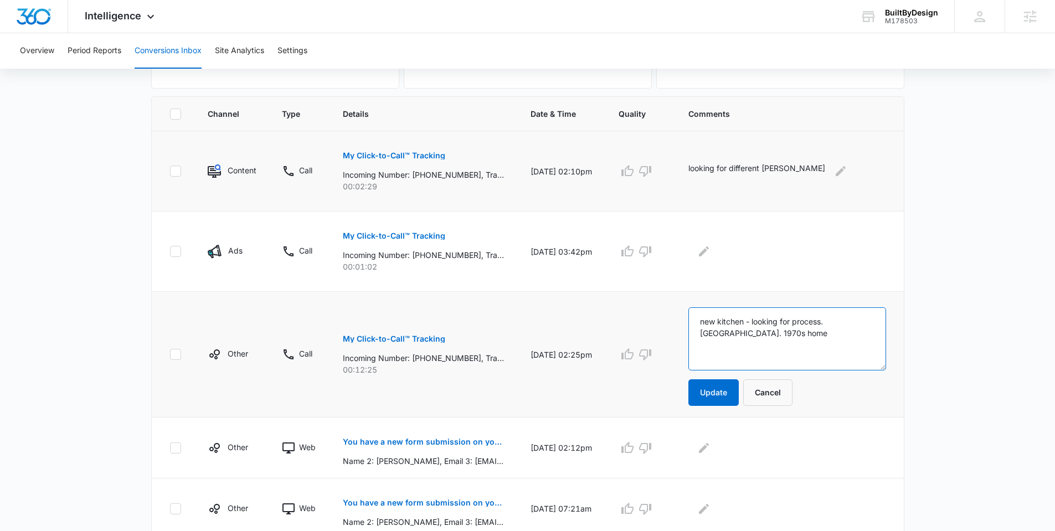
click at [831, 346] on textarea "new kitchen - looking for process. arvada. 1970s home" at bounding box center [788, 338] width 198 height 63
type textarea "new kitchen - looking for process. arvada. 1970s home. Kris calling on behalf o…"
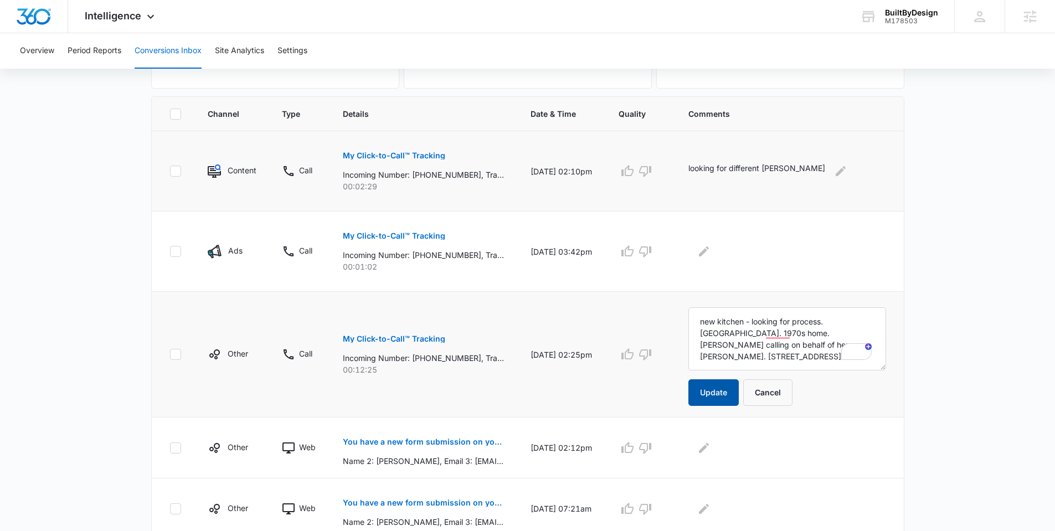
click at [705, 399] on button "Update" at bounding box center [714, 393] width 50 height 27
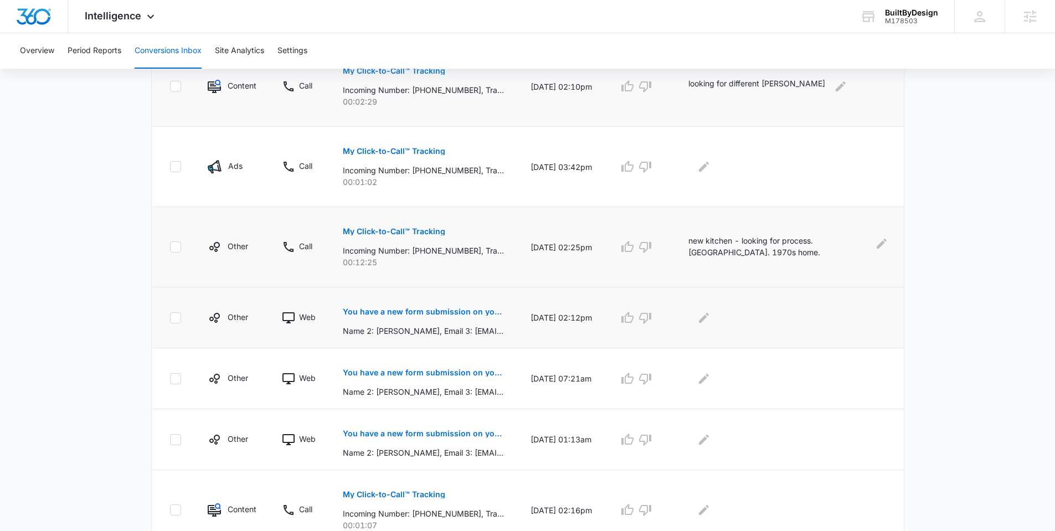
scroll to position [310, 0]
